Goal: Transaction & Acquisition: Book appointment/travel/reservation

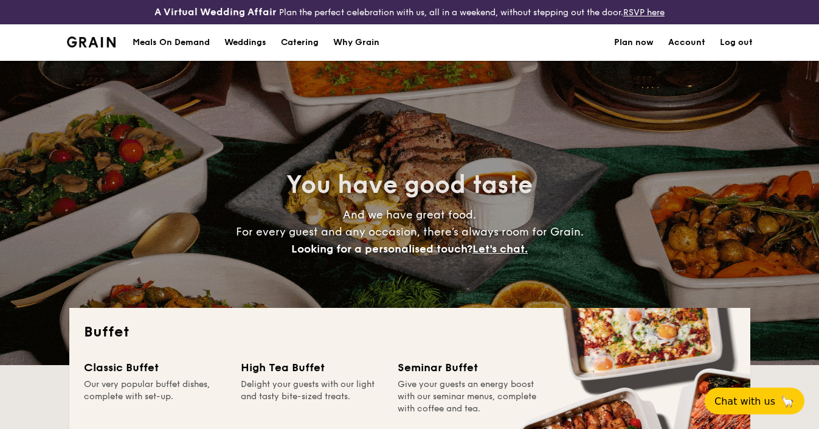
select select
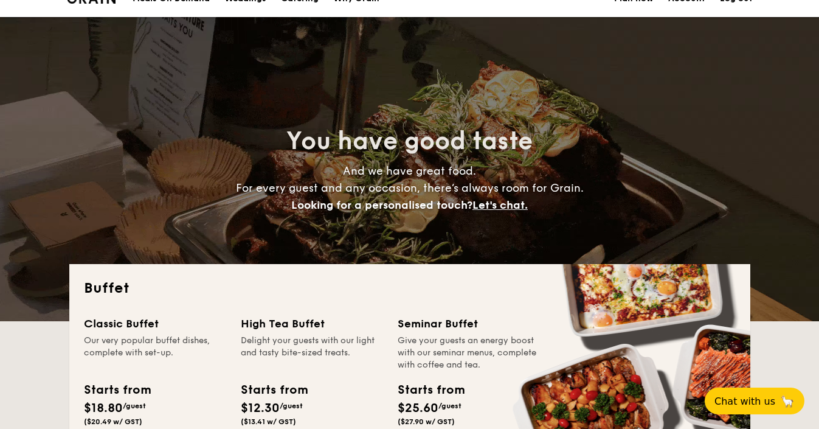
scroll to position [13, 0]
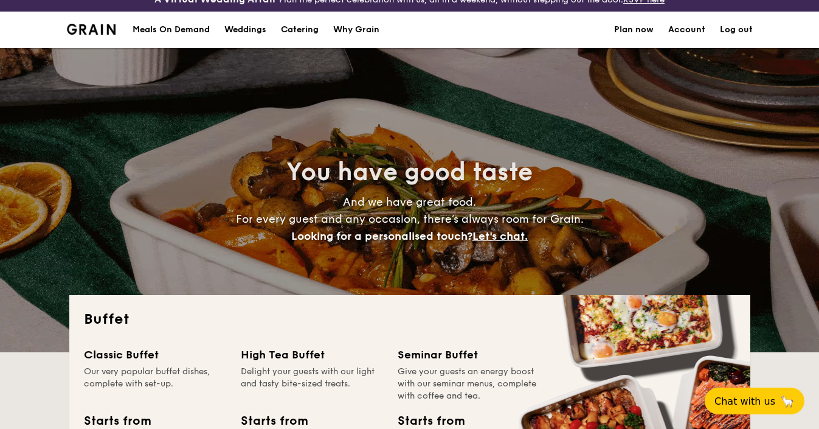
drag, startPoint x: 822, startPoint y: 9, endPoint x: 831, endPoint y: 32, distance: 24.8
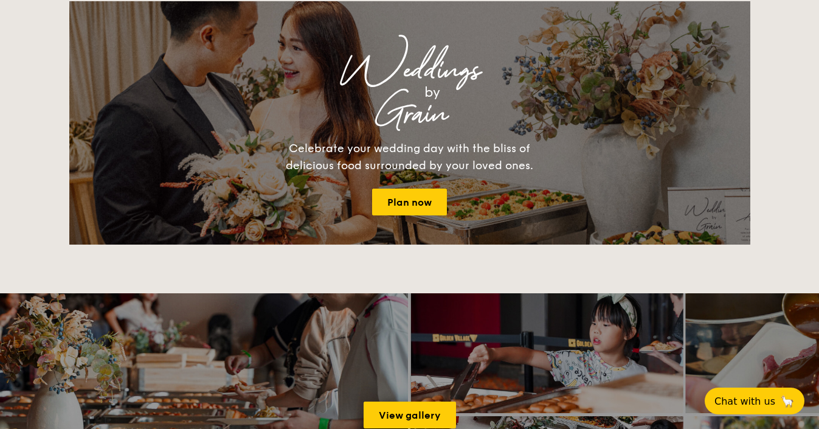
scroll to position [0, 0]
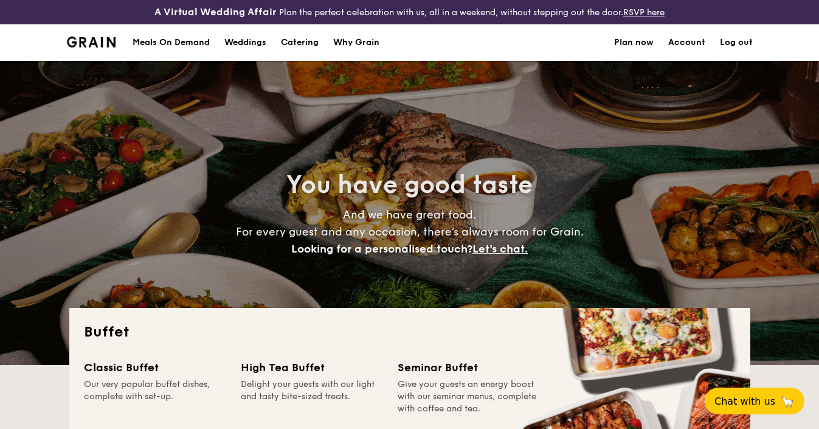
click at [302, 44] on h1 "Catering" at bounding box center [300, 42] width 38 height 36
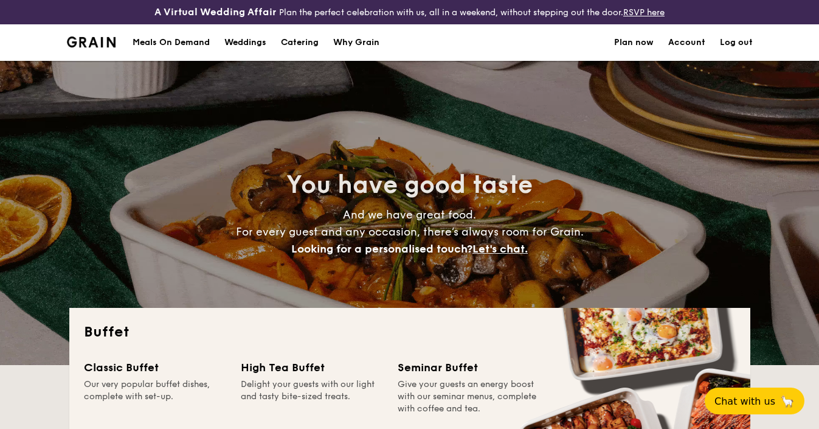
click at [302, 44] on h1 "Catering" at bounding box center [300, 42] width 38 height 36
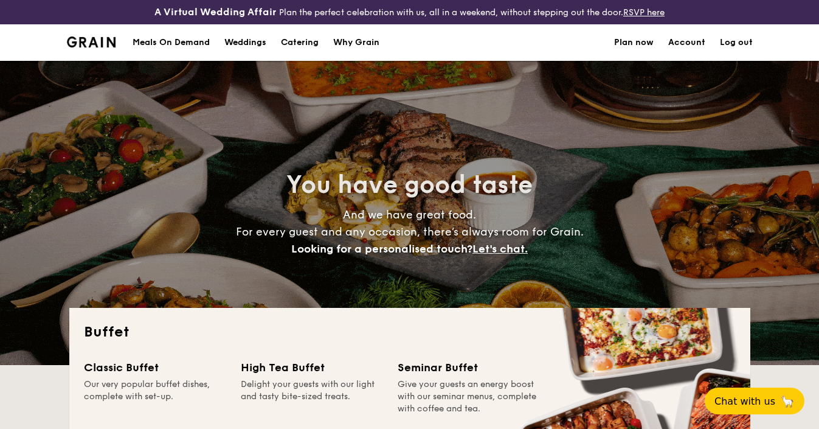
click at [108, 42] on img at bounding box center [91, 41] width 49 height 11
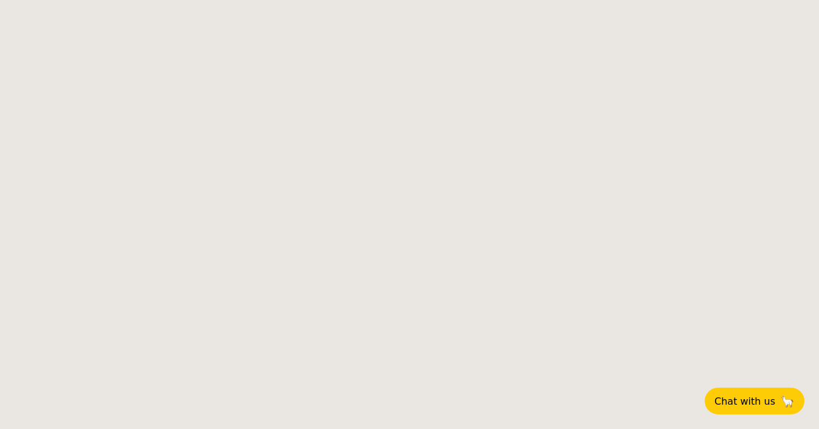
select select
